Goal: Transaction & Acquisition: Purchase product/service

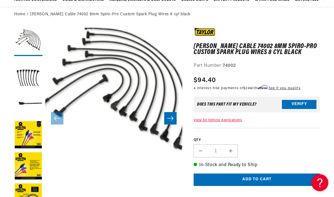
scroll to position [58, 0]
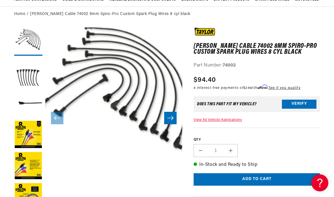
click at [302, 104] on button "Verify" at bounding box center [299, 104] width 35 height 9
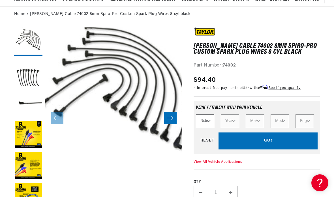
scroll to position [0, 0]
click at [269, 142] on div "GO! RESET" at bounding box center [257, 140] width 122 height 17
click at [249, 142] on div "GO! RESET" at bounding box center [257, 140] width 122 height 17
click at [233, 164] on link "View All Vehicle Applications" at bounding box center [218, 161] width 48 height 3
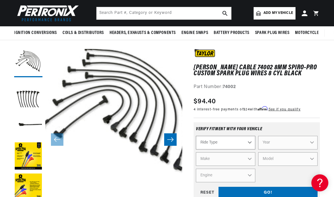
scroll to position [0, 211]
click at [248, 143] on select "Ride Type Automotive Agricultural Industrial Marine Motorcycle" at bounding box center [225, 143] width 59 height 14
select select "Automotive"
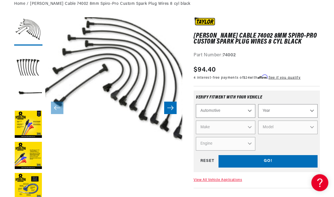
scroll to position [0, 0]
click at [307, 112] on select "Year [DATE] 2021 2020 2019 2018 2017 2016 2015 2014 2013 2012 2011 2010 2009 20…" at bounding box center [287, 111] width 59 height 14
select select "2014"
click at [312, 111] on select "2022 2021 2020 2019 2018 2017 2016 2015 2014 2013 2012 2011 2010 2009 2008 2007…" at bounding box center [287, 111] width 59 height 14
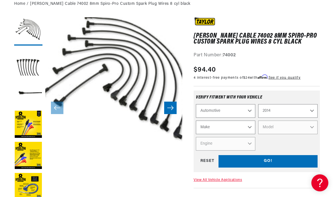
scroll to position [0, 211]
select select "1978"
click at [249, 126] on select "Make Alfa Romeo American Motors Audi Avanti BMW Buick Cadillac Checker Chevrole…" at bounding box center [225, 128] width 59 height 14
select select "Chevrolet"
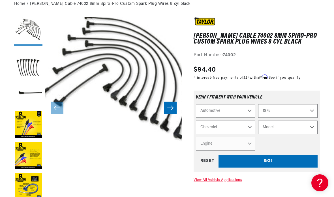
scroll to position [0, 0]
click at [309, 127] on select "Model C10 C10 Suburban C20 C20 Suburban C30 C50 [GEOGRAPHIC_DATA] Caprice Corve…" at bounding box center [287, 128] width 59 height 14
select select "C10"
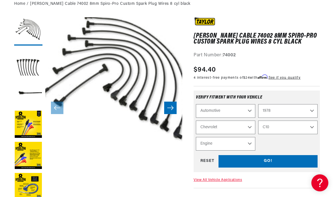
click at [249, 140] on select "Engine 5.0L 5.7L 6.6L 7.4L" at bounding box center [225, 144] width 59 height 14
select select "5.7L"
select select "Engine"
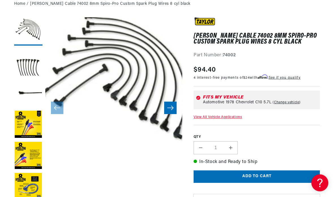
click at [256, 174] on button "Add to cart" at bounding box center [257, 176] width 126 height 13
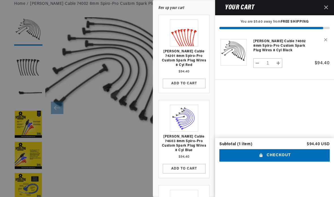
scroll to position [0, 0]
click at [112, 141] on div at bounding box center [167, 98] width 334 height 197
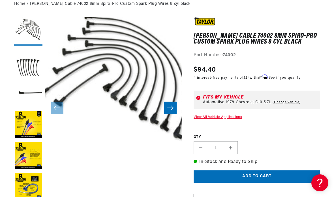
click at [32, 168] on button "Open media 1 in modal" at bounding box center [32, 168] width 0 height 0
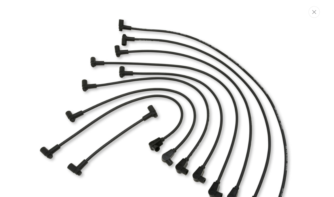
click at [316, 13] on button "Close" at bounding box center [314, 12] width 11 height 12
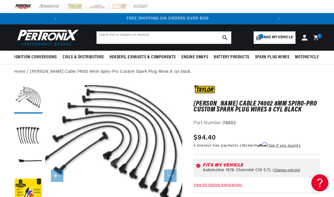
click at [136, 36] on input "text" at bounding box center [164, 37] width 135 height 12
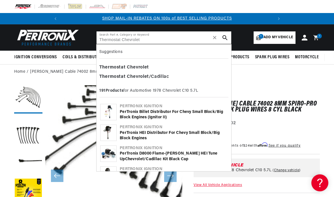
click at [124, 37] on input "Thermostat Chevrolet" at bounding box center [164, 37] width 135 height 12
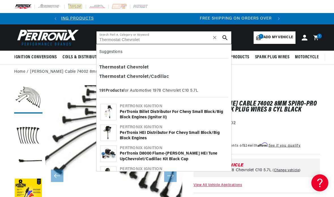
scroll to position [0, 211]
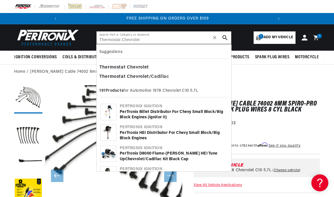
click at [122, 37] on input "Thermostat Chevrolet" at bounding box center [164, 37] width 135 height 12
click at [154, 40] on input "Thermostat 1978 Chevrolet" at bounding box center [164, 37] width 135 height 12
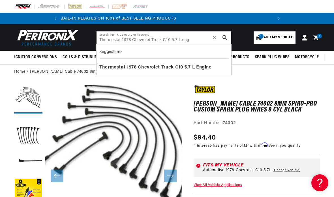
scroll to position [0, 0]
type input "Thermostat 1978 Chevrolet Truck C10 5.7 L engine"
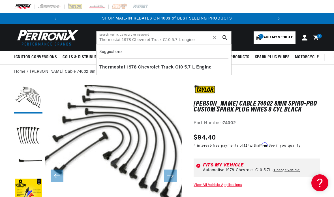
click at [223, 40] on button "search button" at bounding box center [225, 37] width 12 height 12
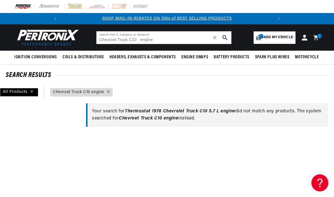
click at [317, 35] on icon at bounding box center [317, 38] width 12 height 6
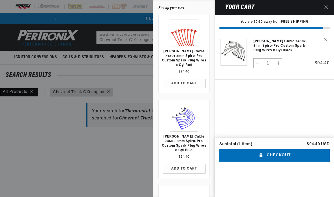
scroll to position [0, 211]
click at [222, 163] on shopify-apple-pay-button "Your cart" at bounding box center [221, 165] width 1 height 5
click at [297, 149] on button "Checkout" at bounding box center [274, 155] width 110 height 13
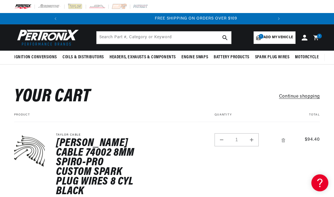
scroll to position [0, 211]
